Goal: Navigation & Orientation: Find specific page/section

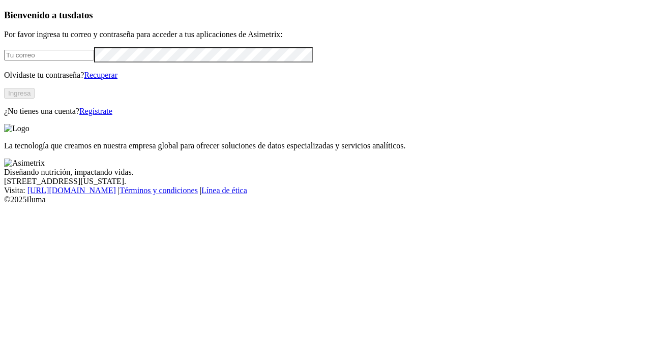
type input "[EMAIL_ADDRESS][PERSON_NAME][DOMAIN_NAME]"
drag, startPoint x: 0, startPoint y: 0, endPoint x: 138, endPoint y: 139, distance: 196.0
click at [35, 99] on button "Ingresa" at bounding box center [19, 93] width 31 height 11
